Goal: Task Accomplishment & Management: Use online tool/utility

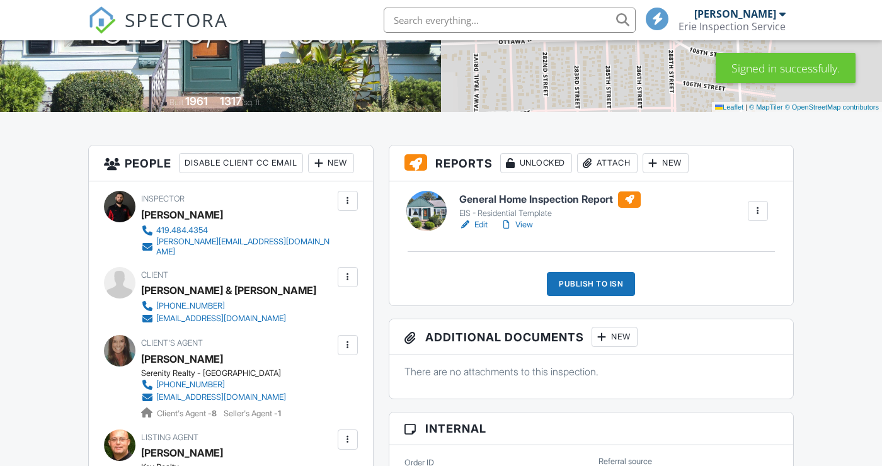
scroll to position [229, 0]
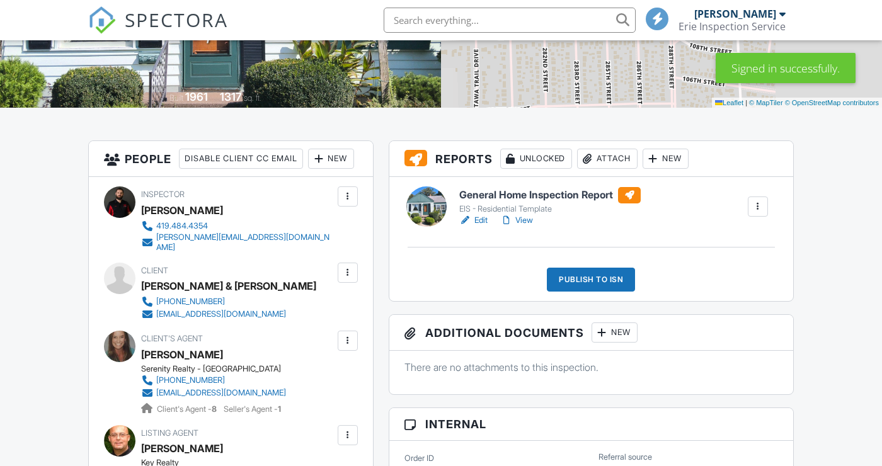
click at [610, 276] on div "Publish to ISN" at bounding box center [591, 280] width 88 height 24
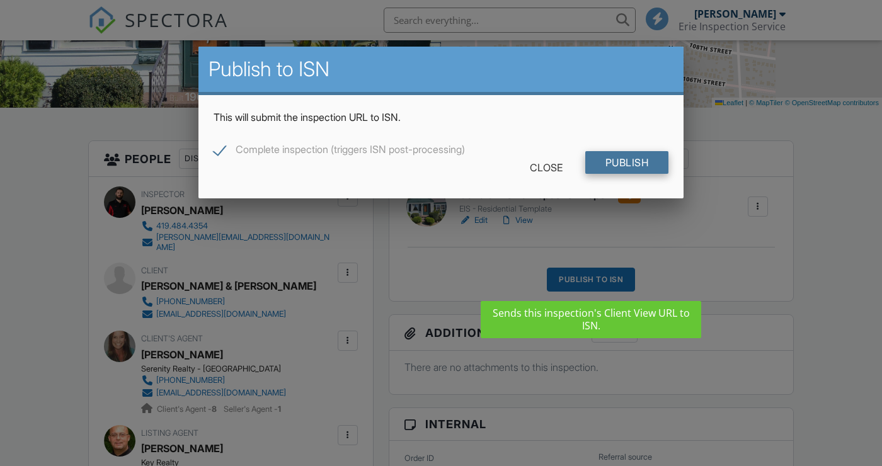
click at [639, 168] on input "Publish" at bounding box center [627, 162] width 84 height 23
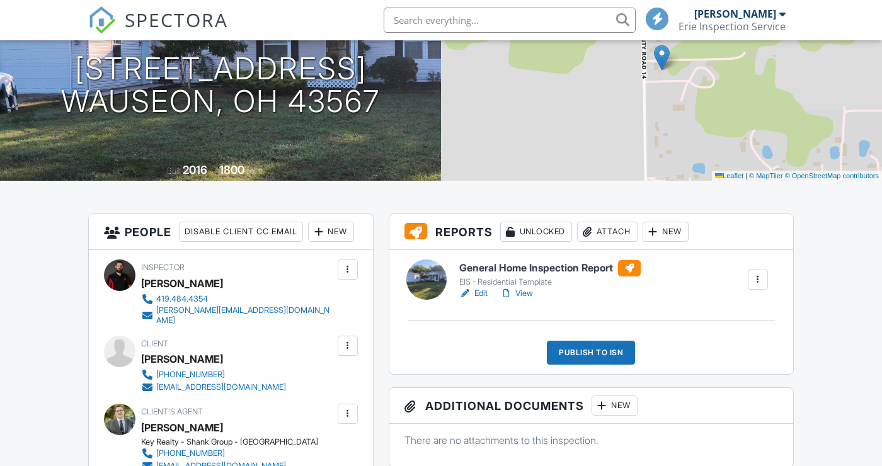
scroll to position [210, 0]
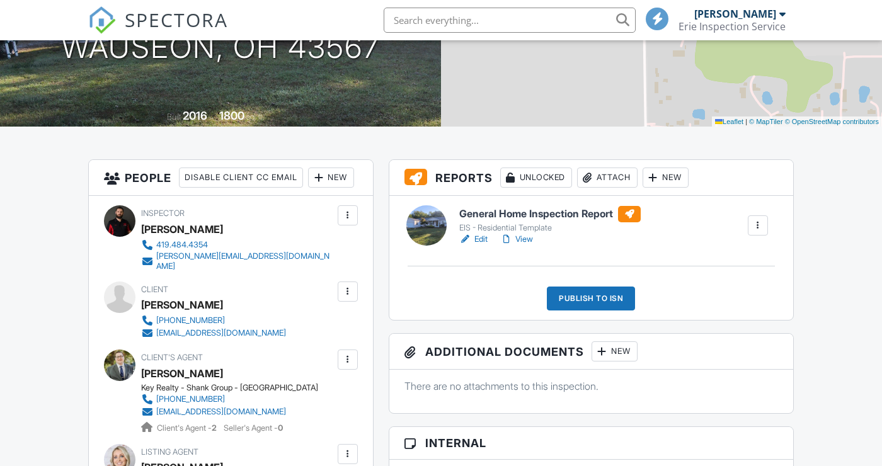
click at [611, 296] on div "Publish to ISN" at bounding box center [591, 299] width 88 height 24
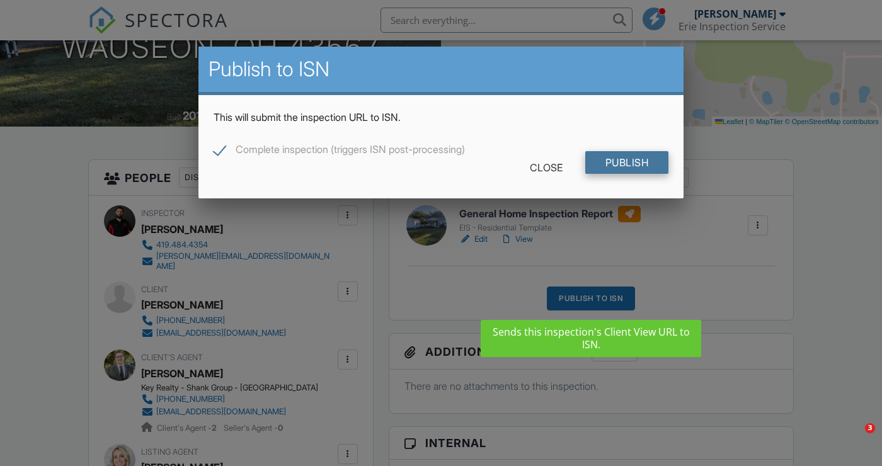
click at [657, 163] on input "Publish" at bounding box center [627, 162] width 84 height 23
